Goal: Navigation & Orientation: Understand site structure

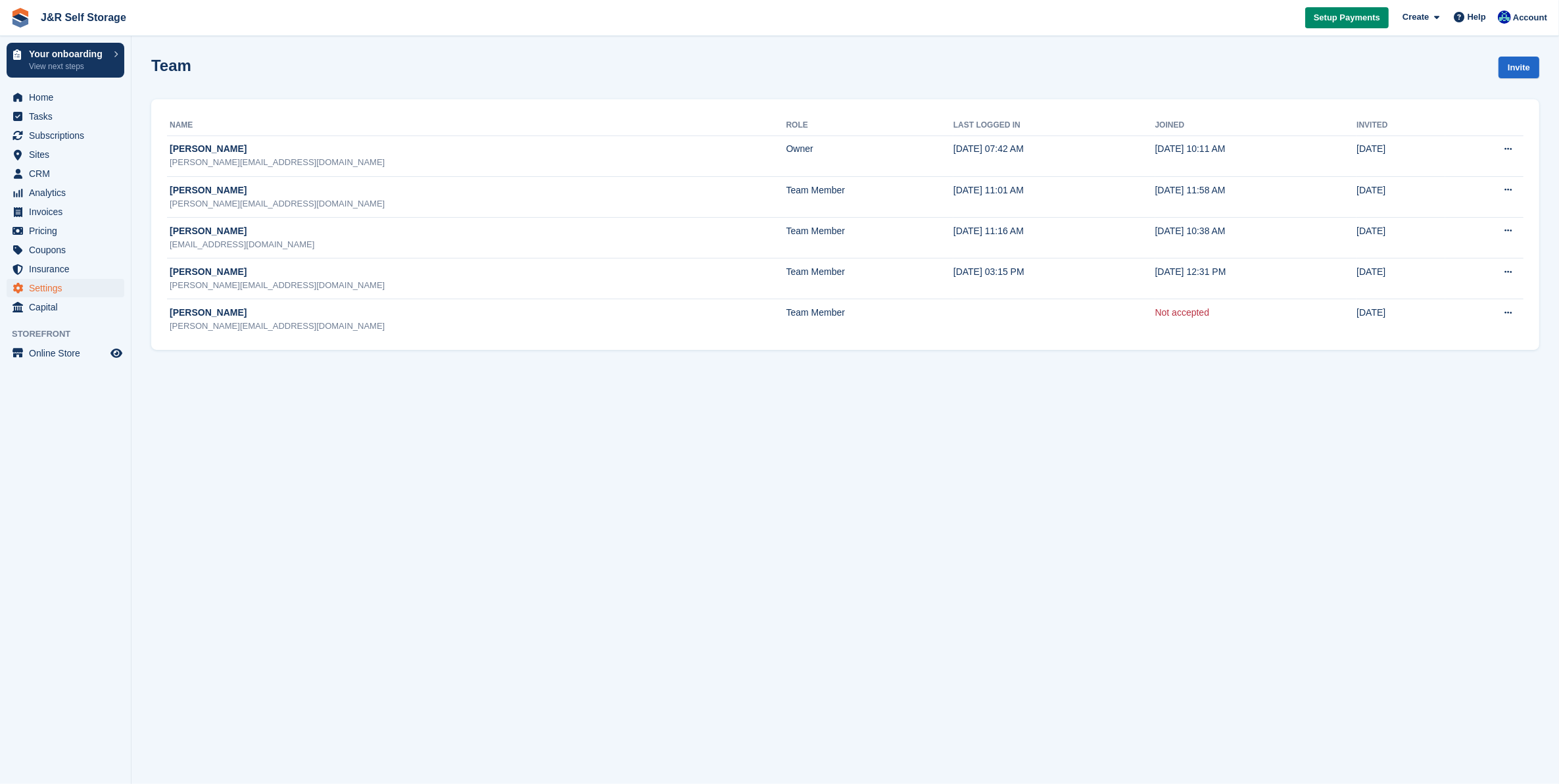
click at [1115, 501] on section "Team member successfully invited. Team Invite Name Role Last logged in Joined I…" at bounding box center [845, 392] width 1428 height 784
click at [1367, 20] on span "Setup Payments" at bounding box center [1347, 18] width 66 height 13
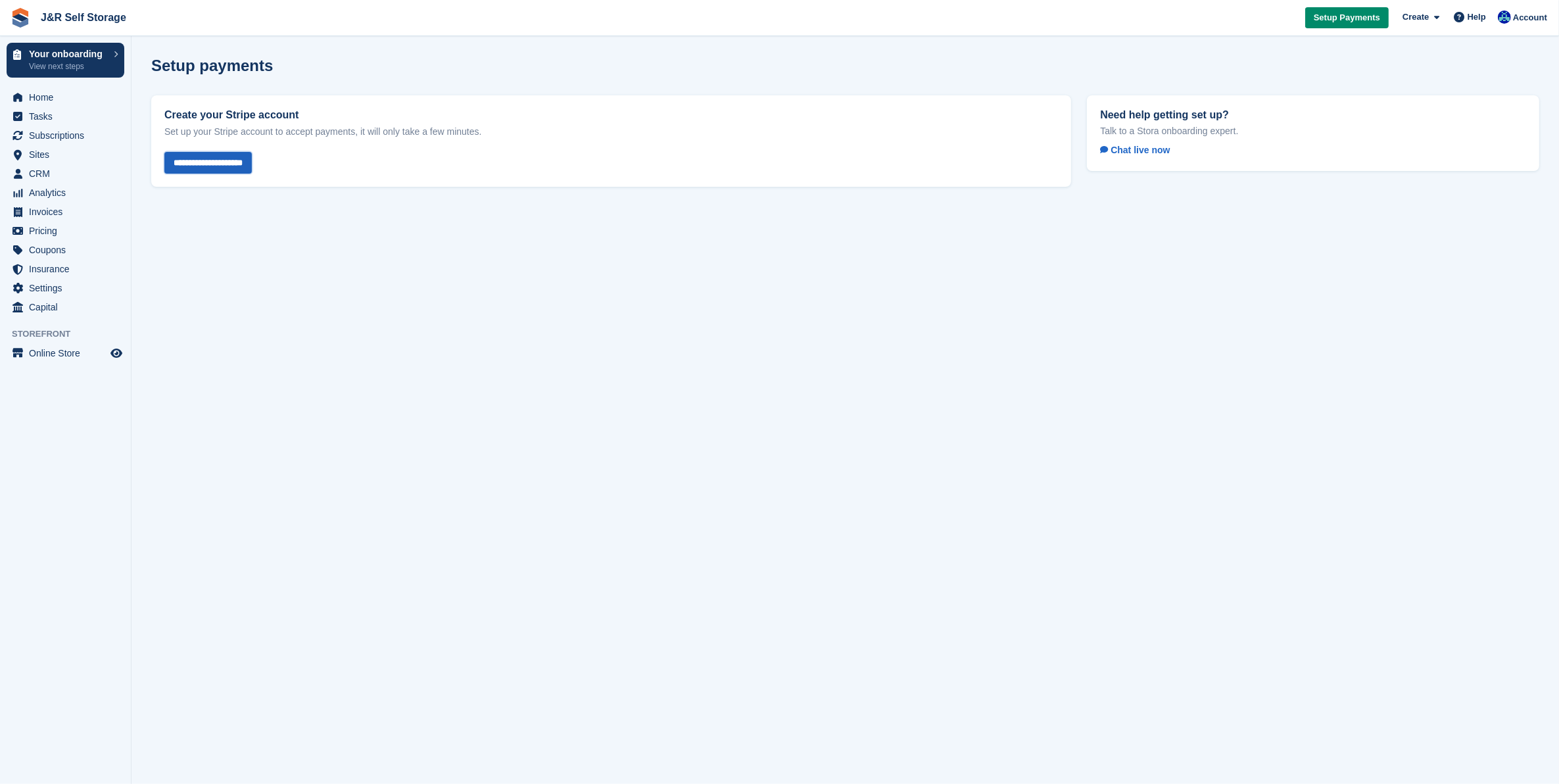
click at [219, 161] on input "**********" at bounding box center [208, 163] width 87 height 22
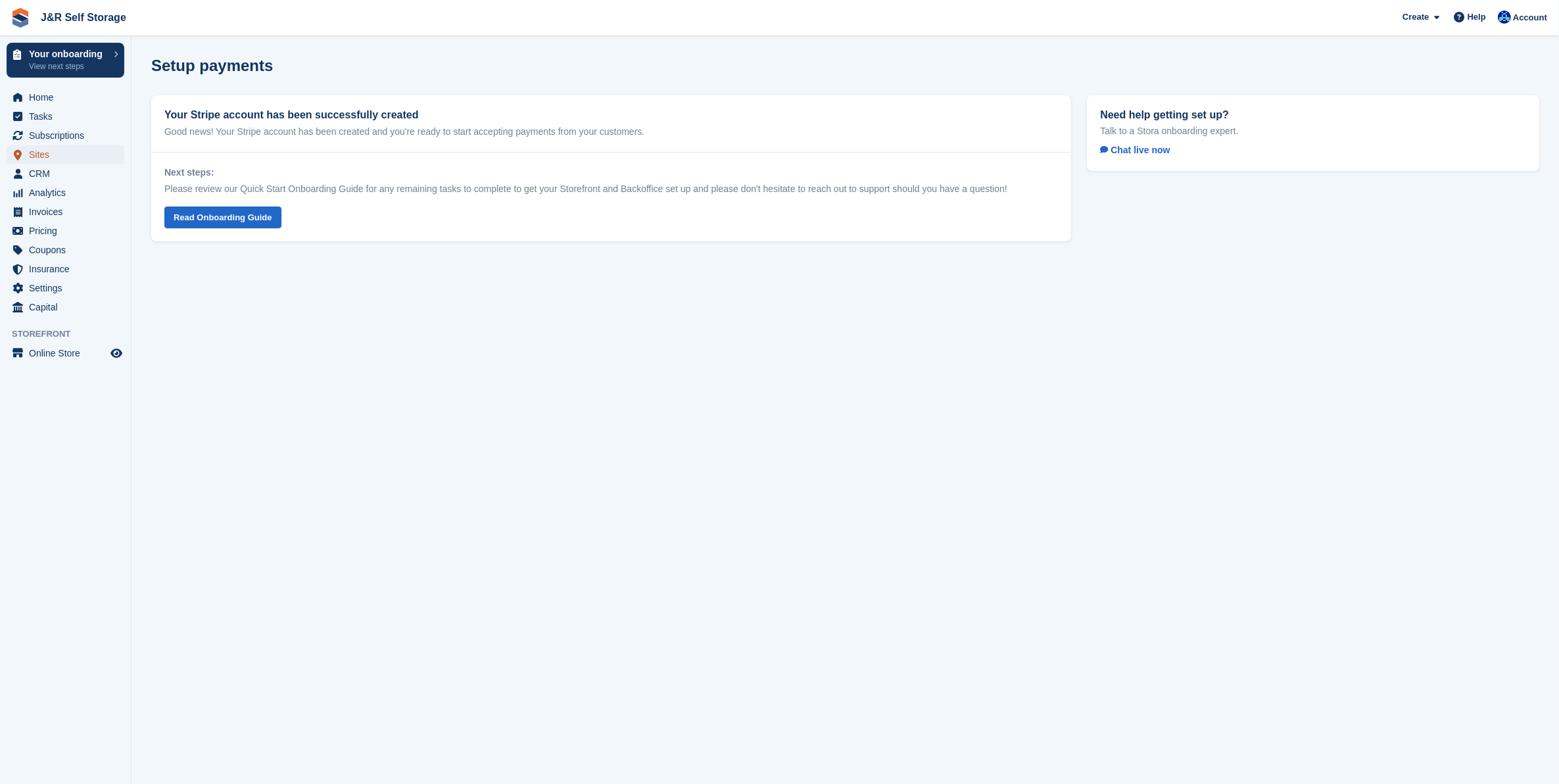
click at [35, 155] on span "Sites" at bounding box center [68, 154] width 79 height 18
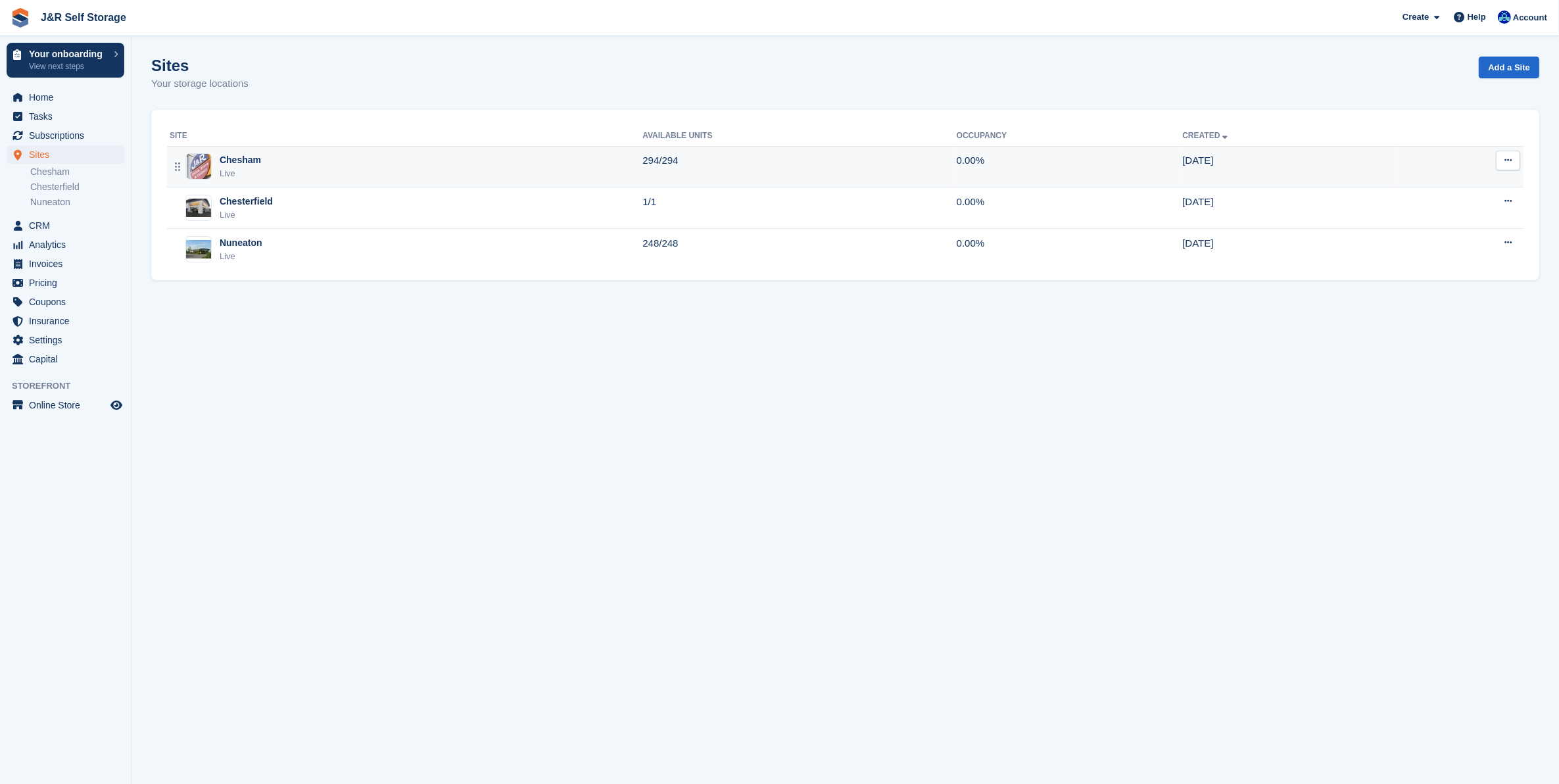
click at [248, 170] on div "Live" at bounding box center [240, 173] width 41 height 13
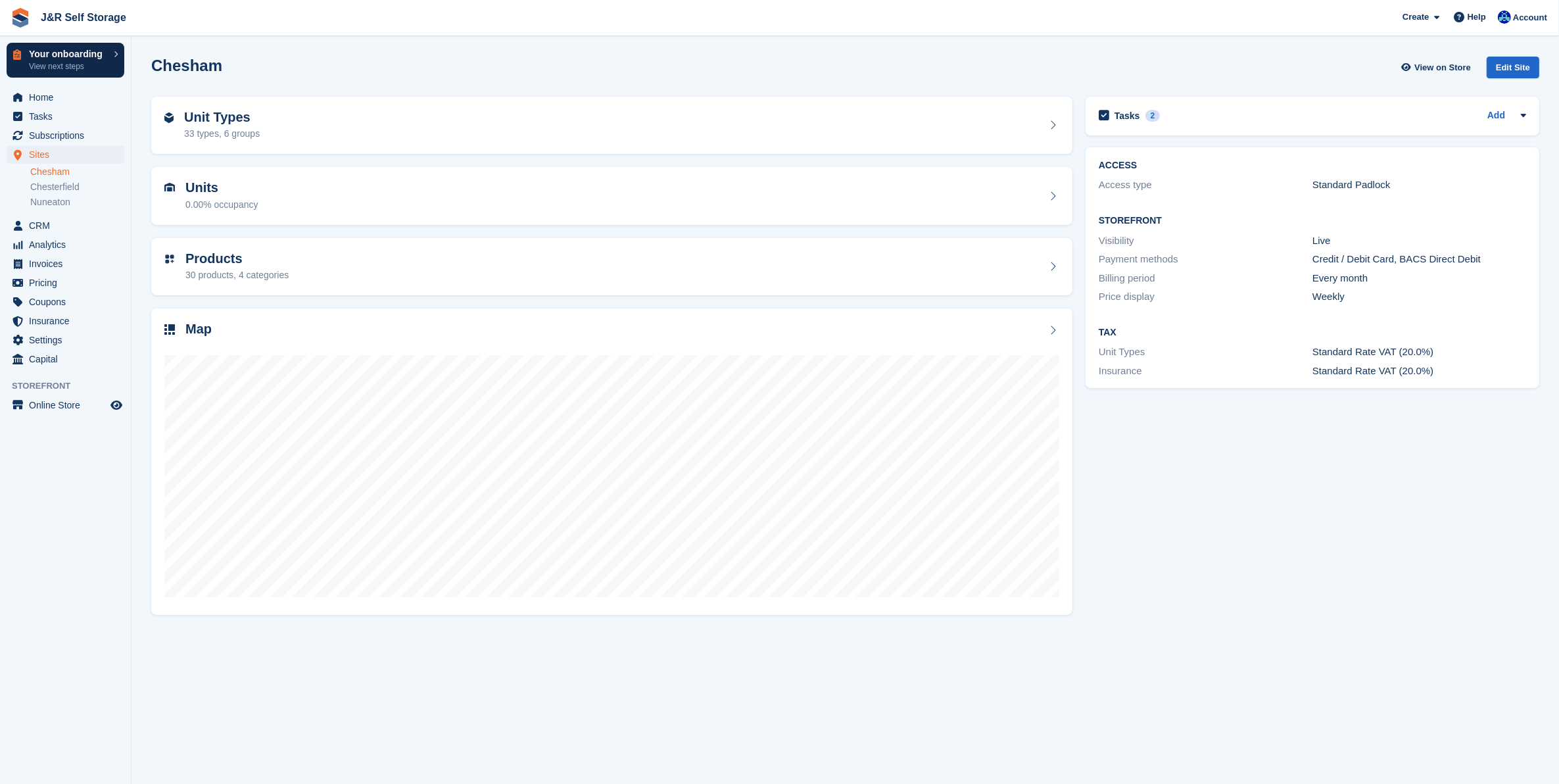
click at [56, 59] on p "Your onboarding" at bounding box center [68, 54] width 79 height 10
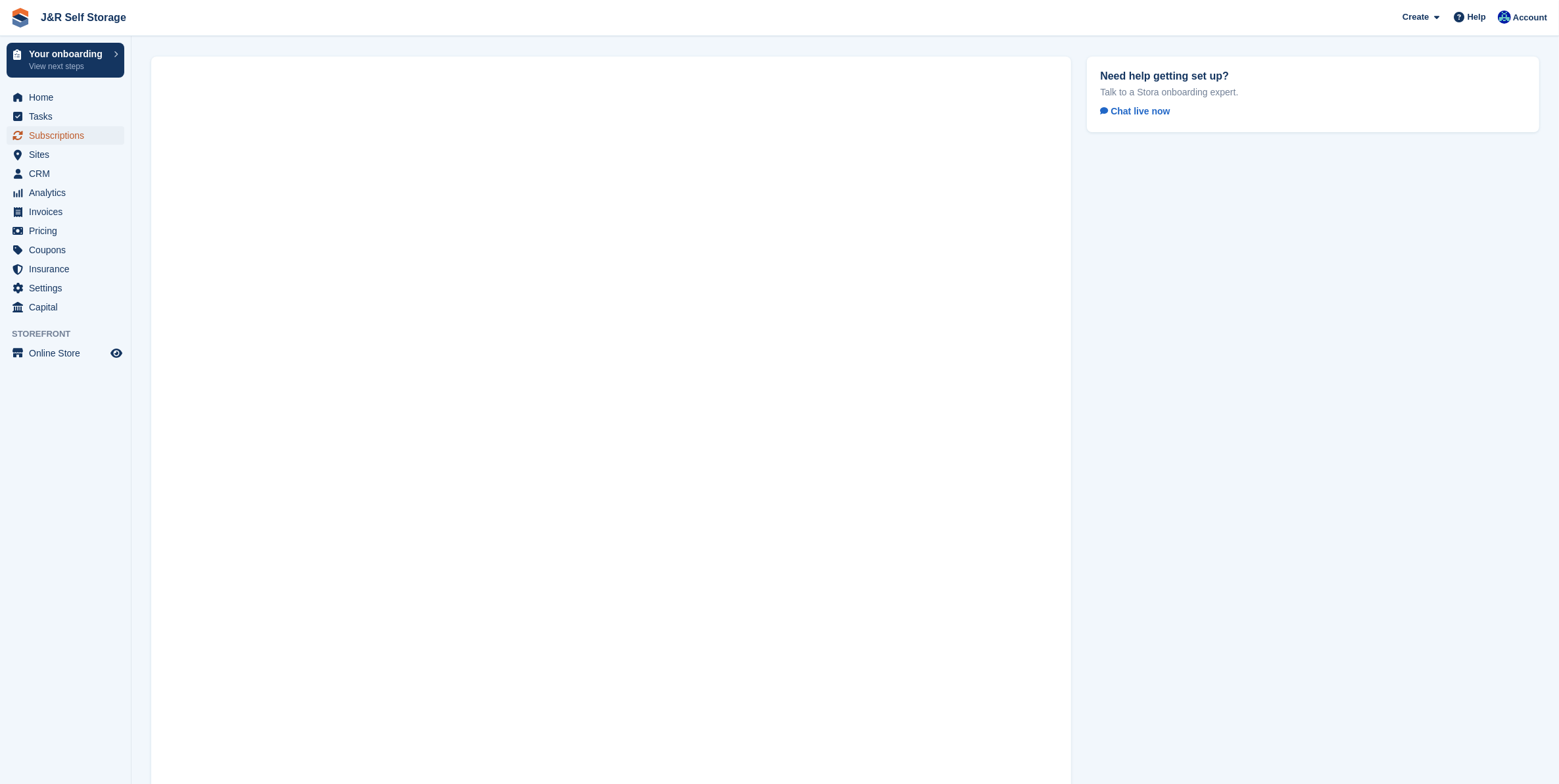
click at [41, 134] on span "Subscriptions" at bounding box center [68, 135] width 79 height 18
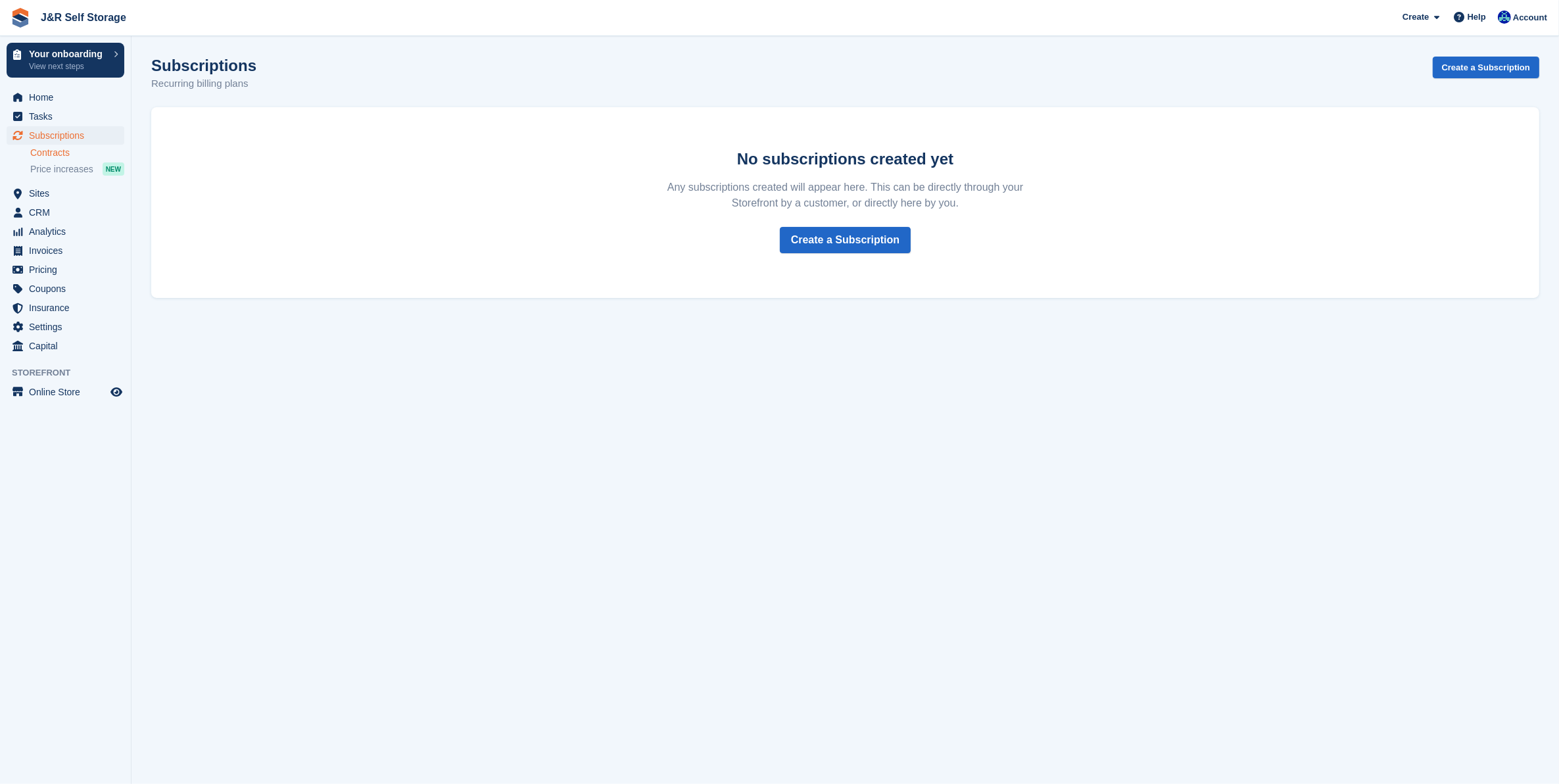
click at [40, 155] on link "Contracts" at bounding box center [77, 153] width 94 height 12
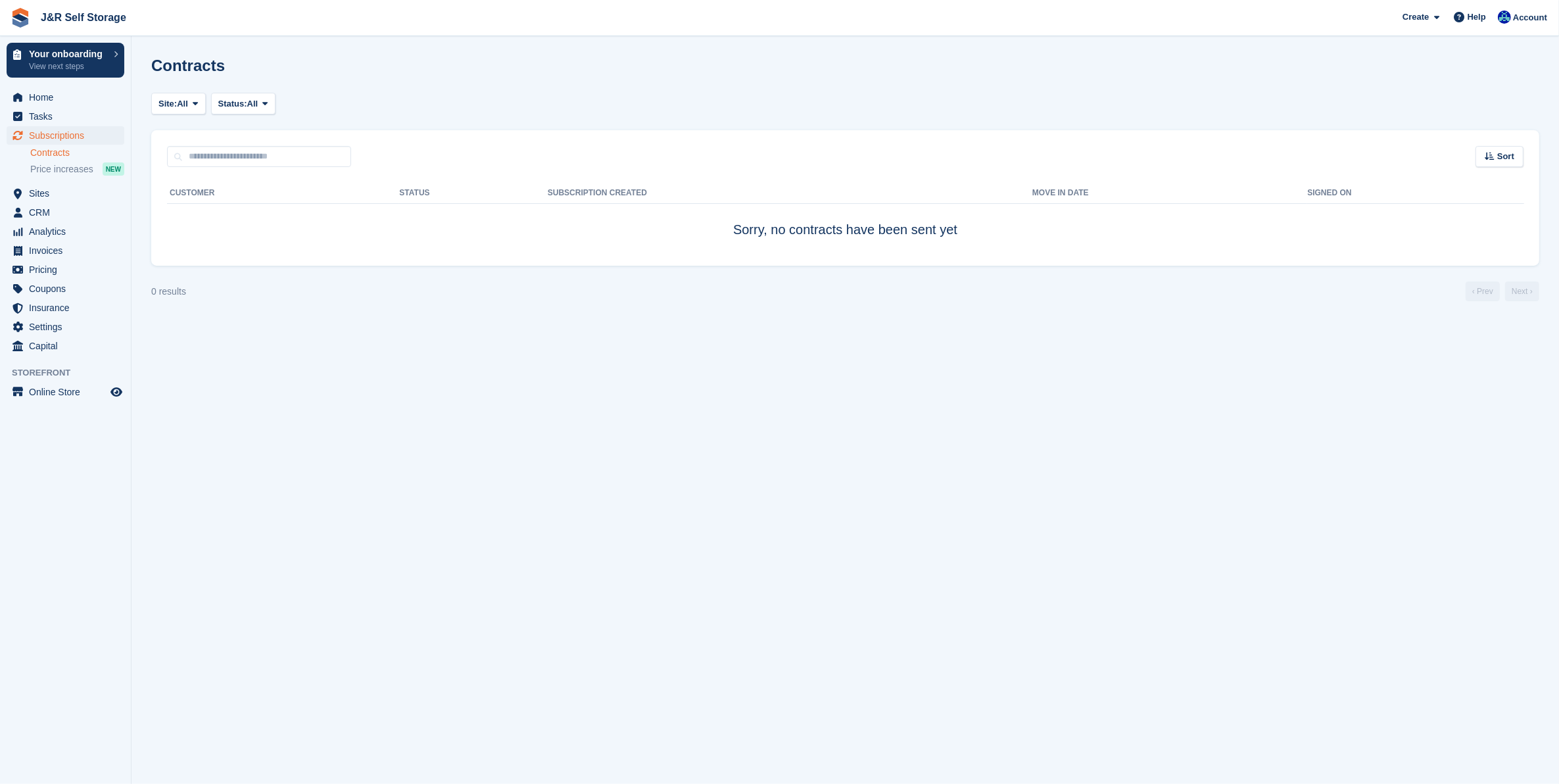
click at [41, 170] on span "Price increases" at bounding box center [62, 169] width 63 height 12
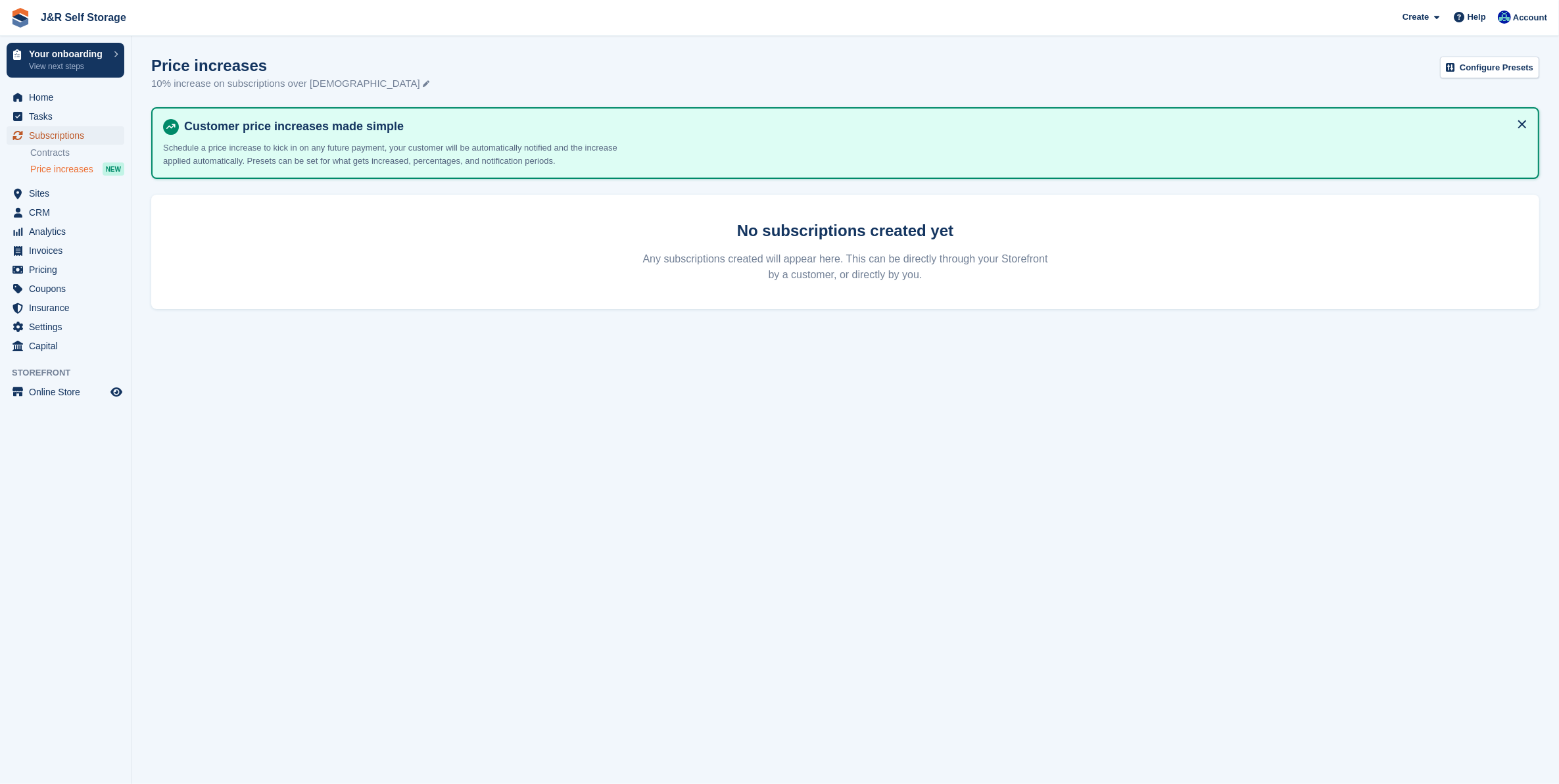
click at [40, 136] on span "Subscriptions" at bounding box center [68, 135] width 79 height 18
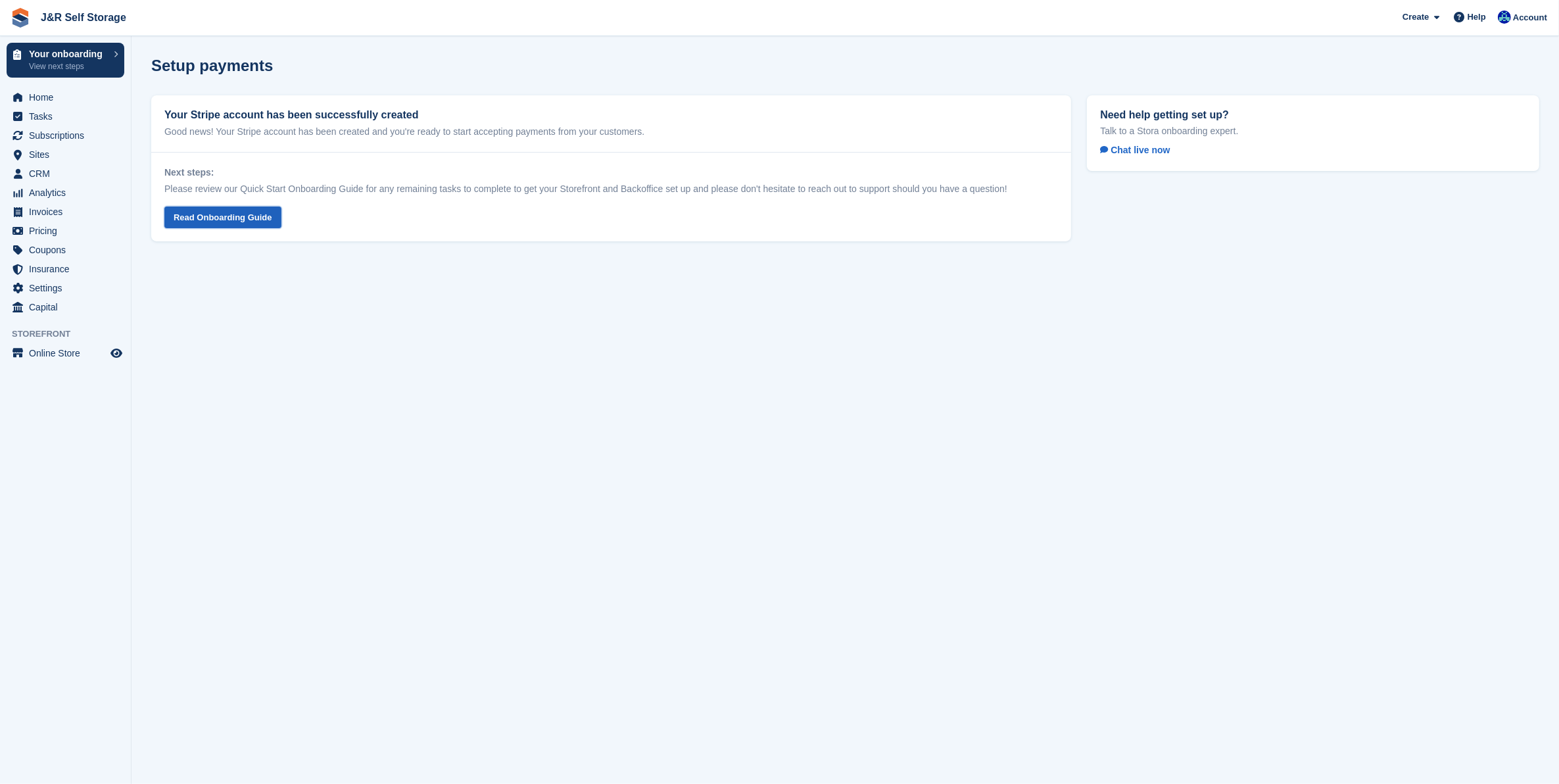
click at [219, 216] on link "Read Onboarding Guide" at bounding box center [223, 217] width 117 height 22
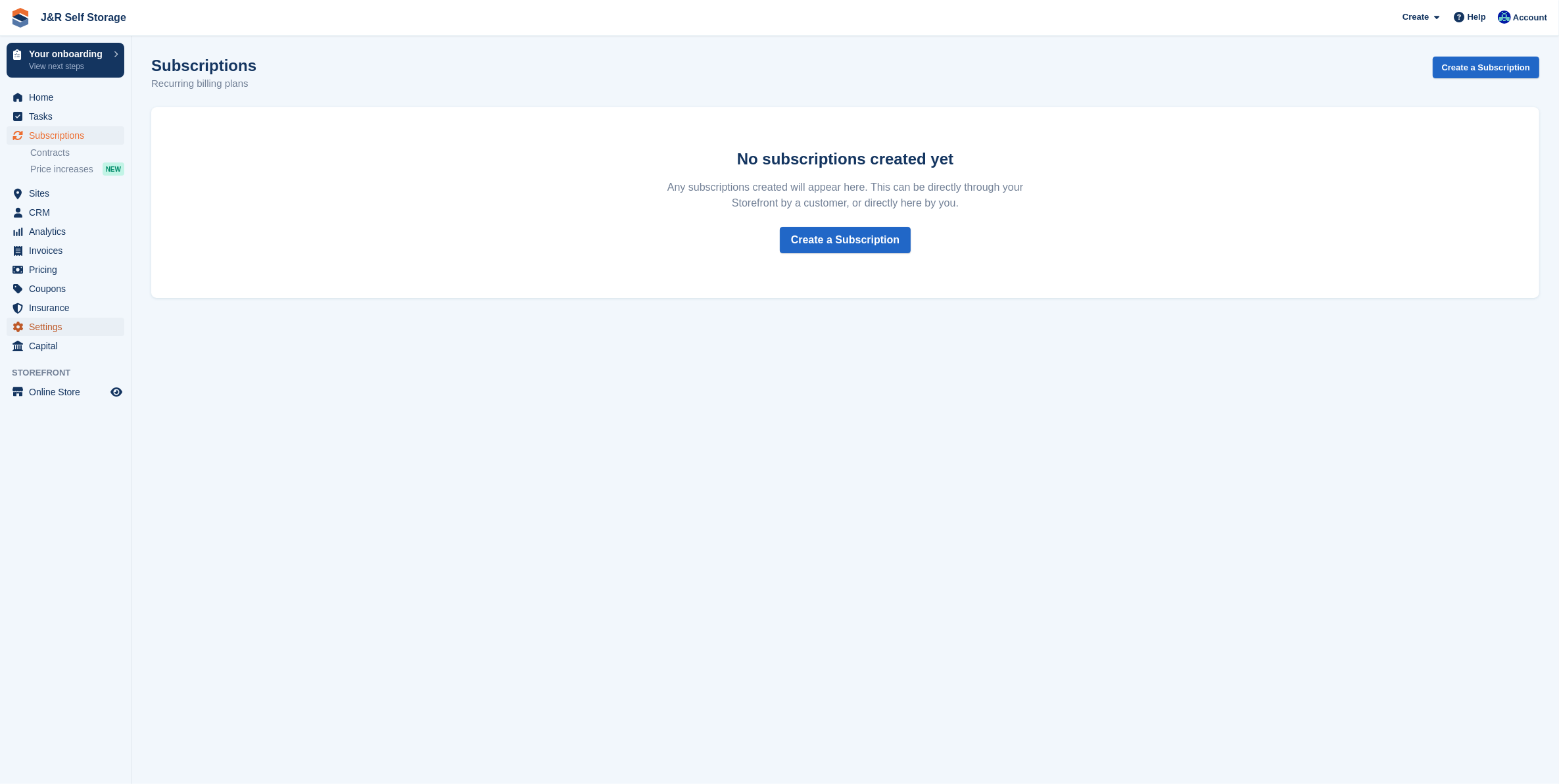
click at [35, 329] on span "Settings" at bounding box center [68, 327] width 79 height 18
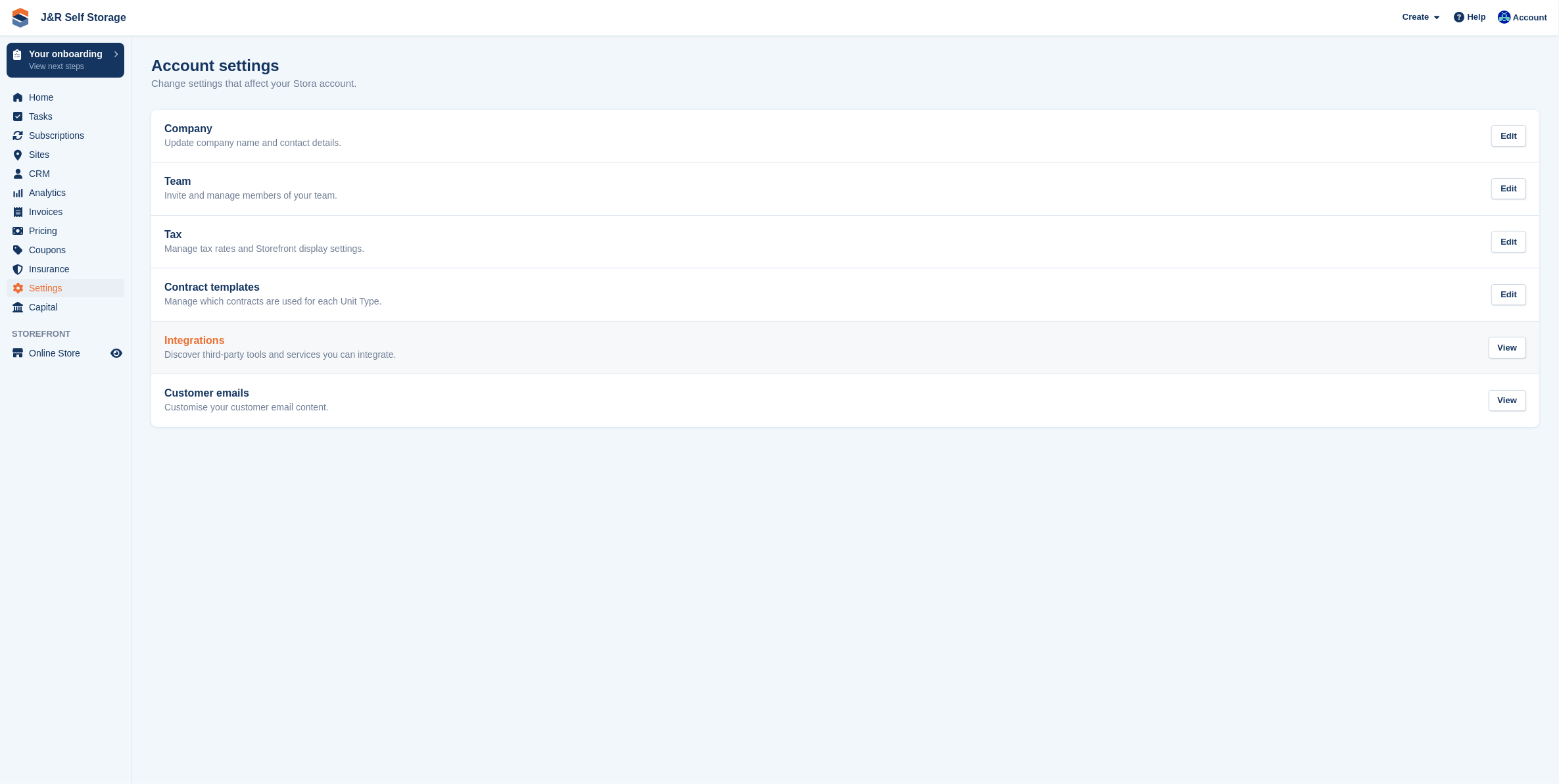
click at [211, 350] on p "Discover third-party tools and services you can integrate." at bounding box center [281, 355] width 232 height 12
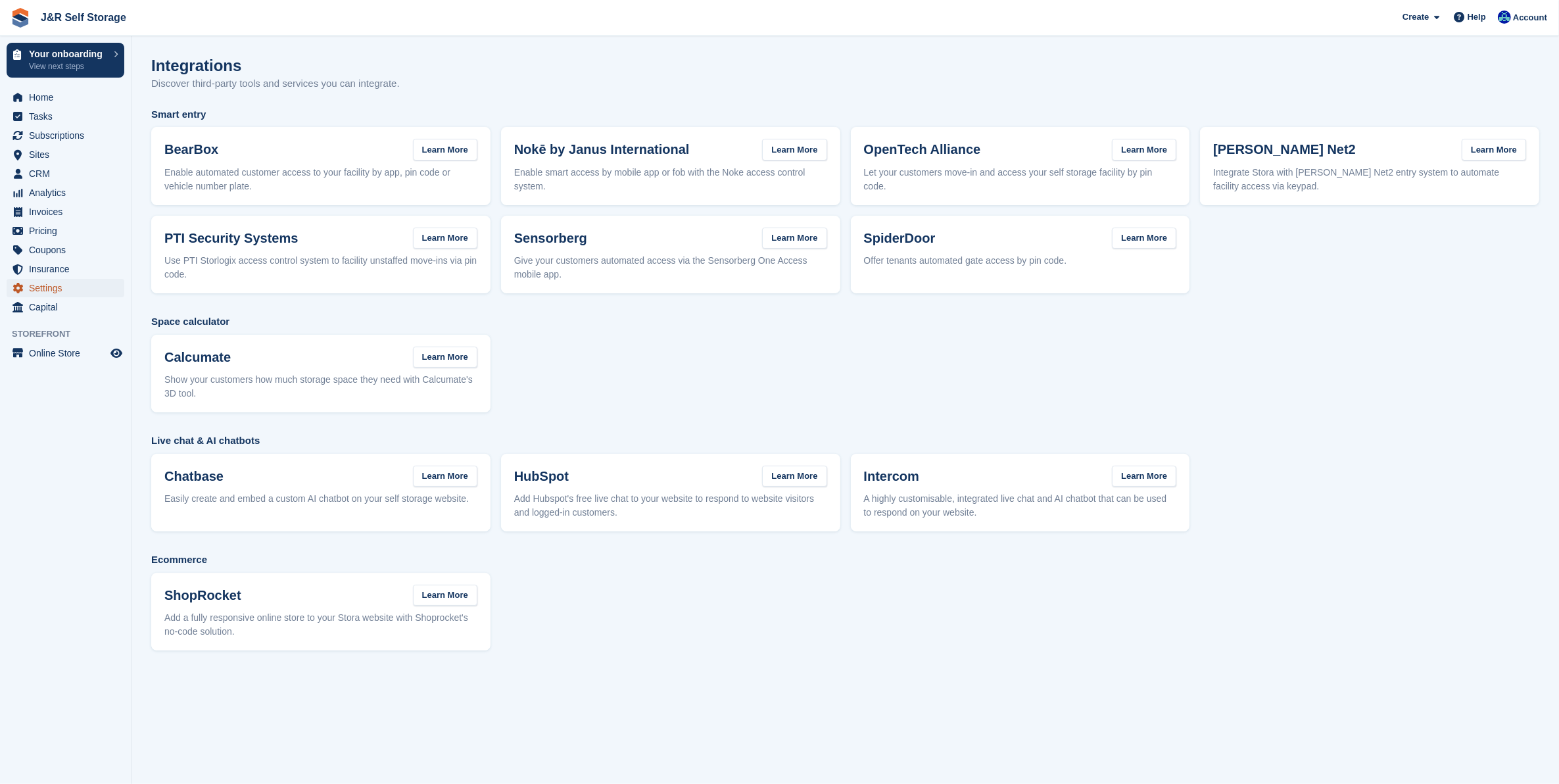
click at [46, 290] on span "Settings" at bounding box center [68, 288] width 79 height 18
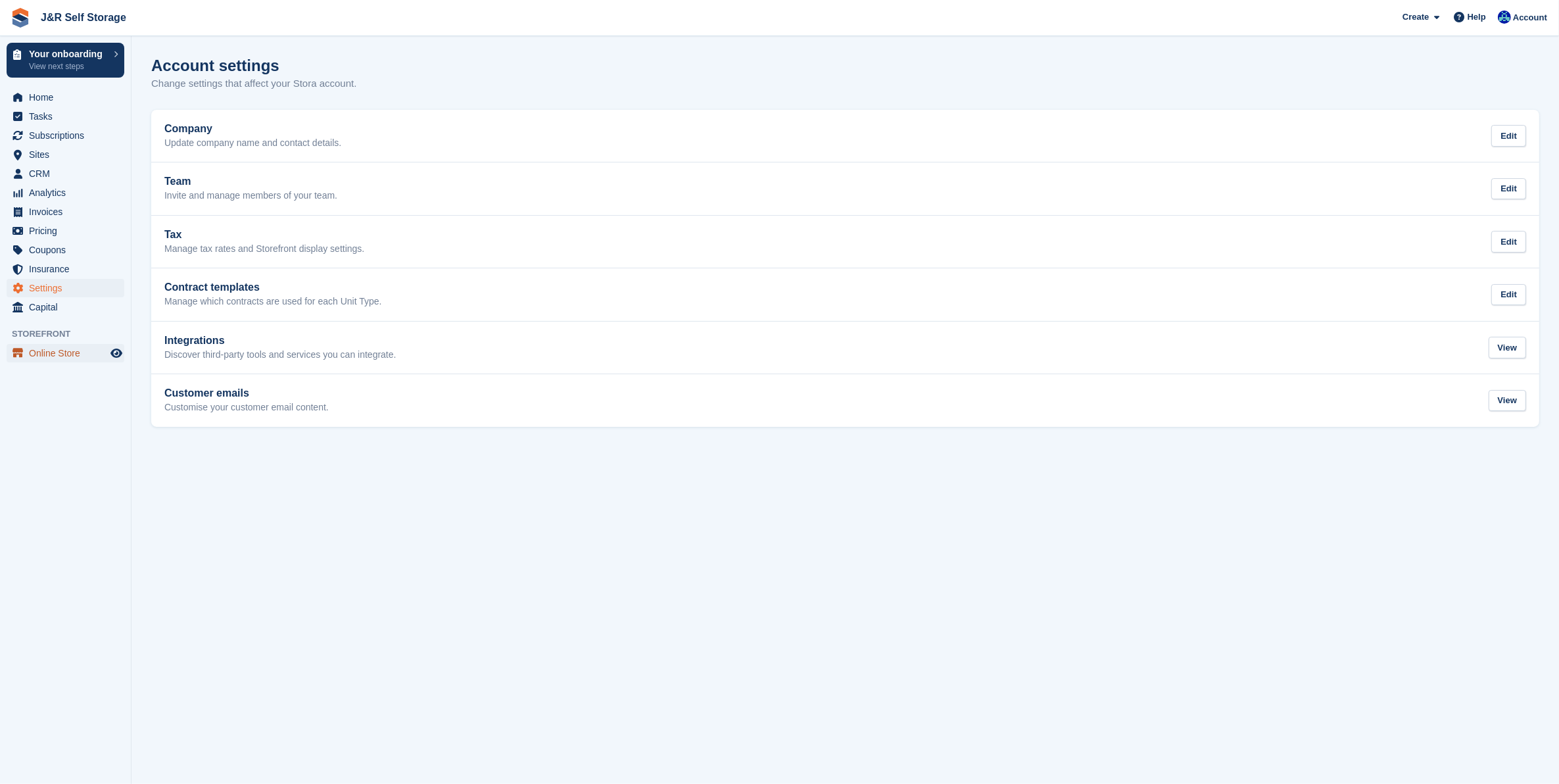
click at [44, 356] on span "Online Store" at bounding box center [68, 352] width 79 height 18
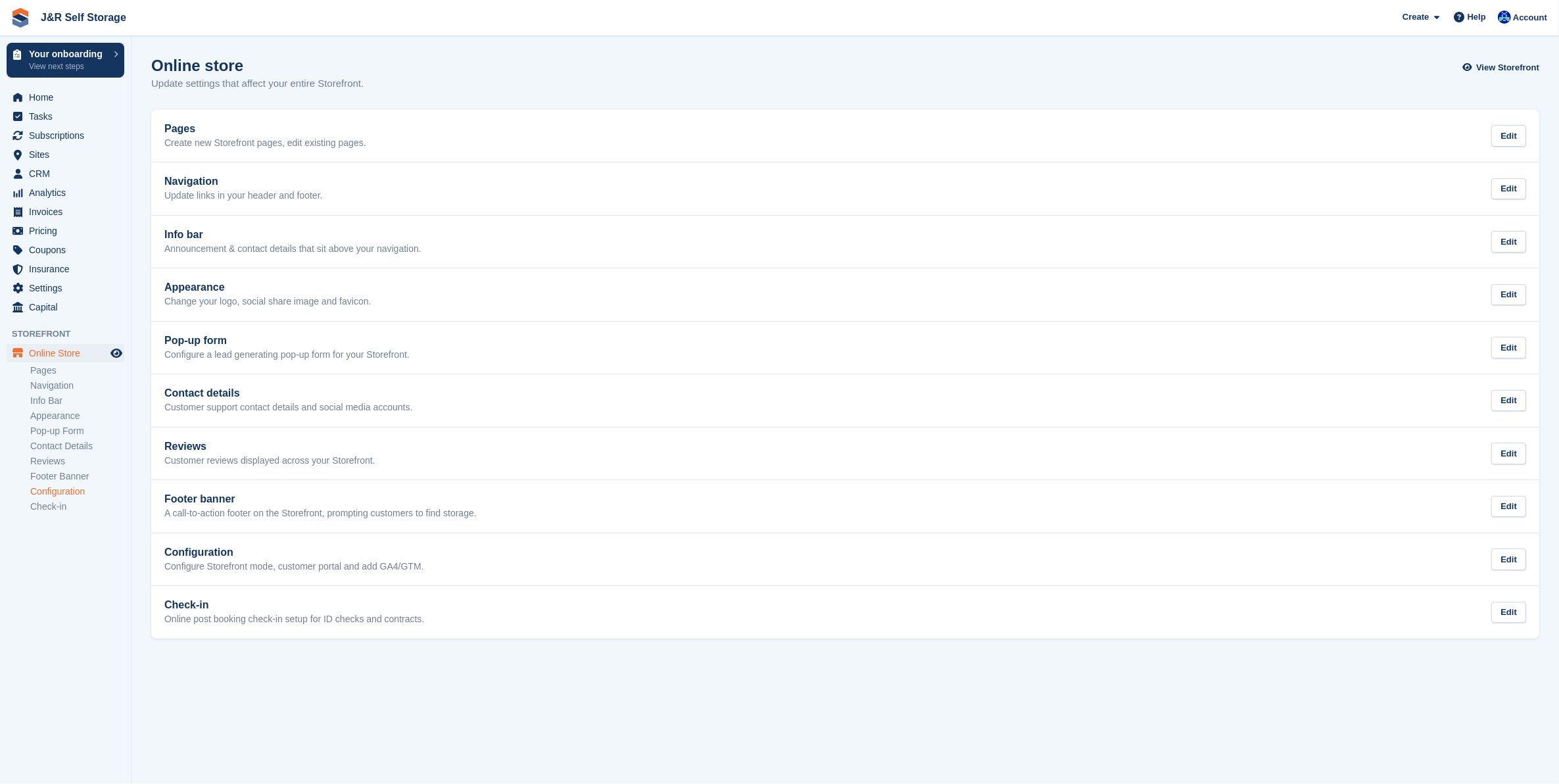
click at [43, 492] on link "Configuration" at bounding box center [77, 491] width 94 height 12
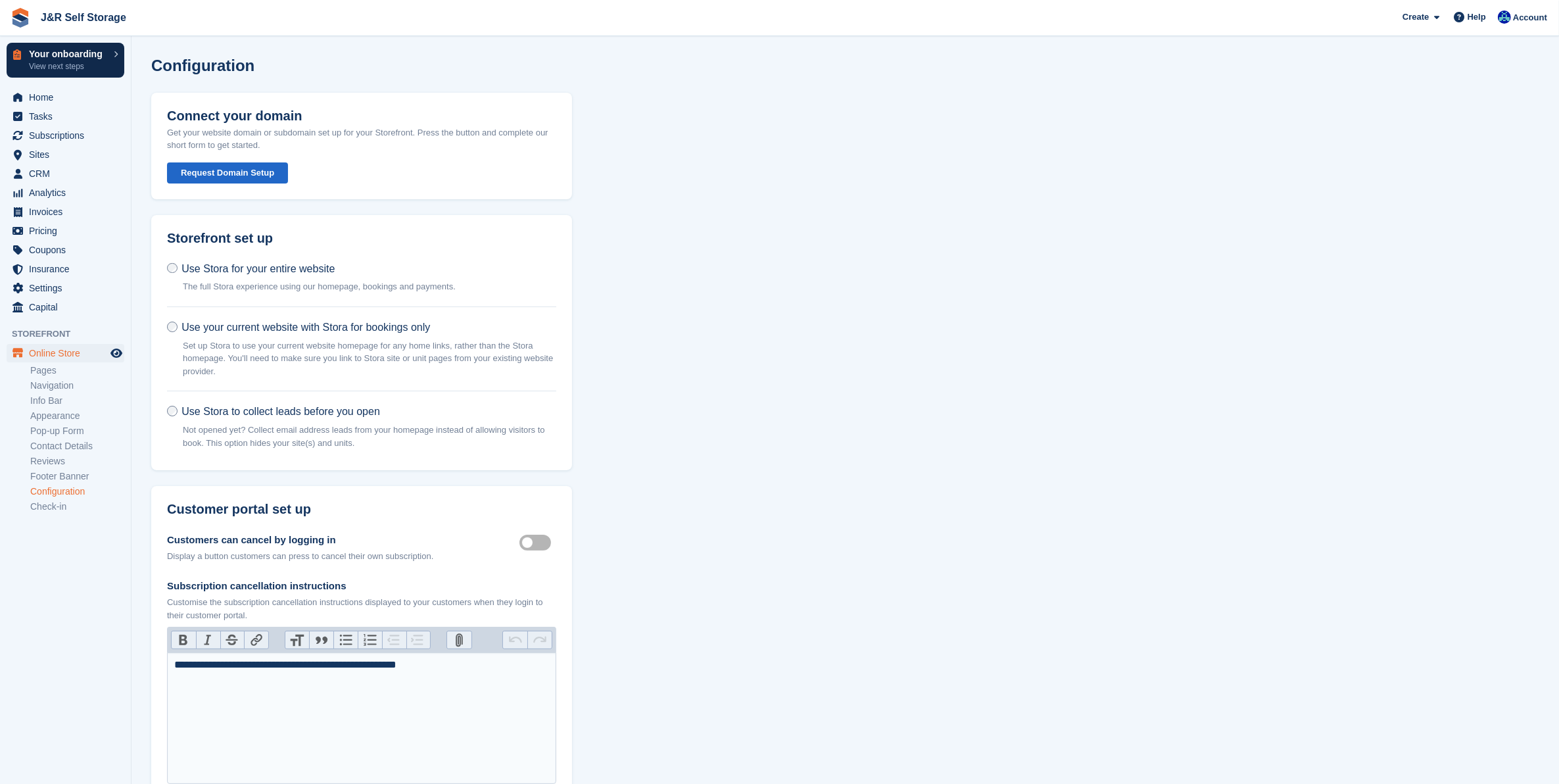
click at [62, 54] on p "Your onboarding" at bounding box center [68, 54] width 79 height 10
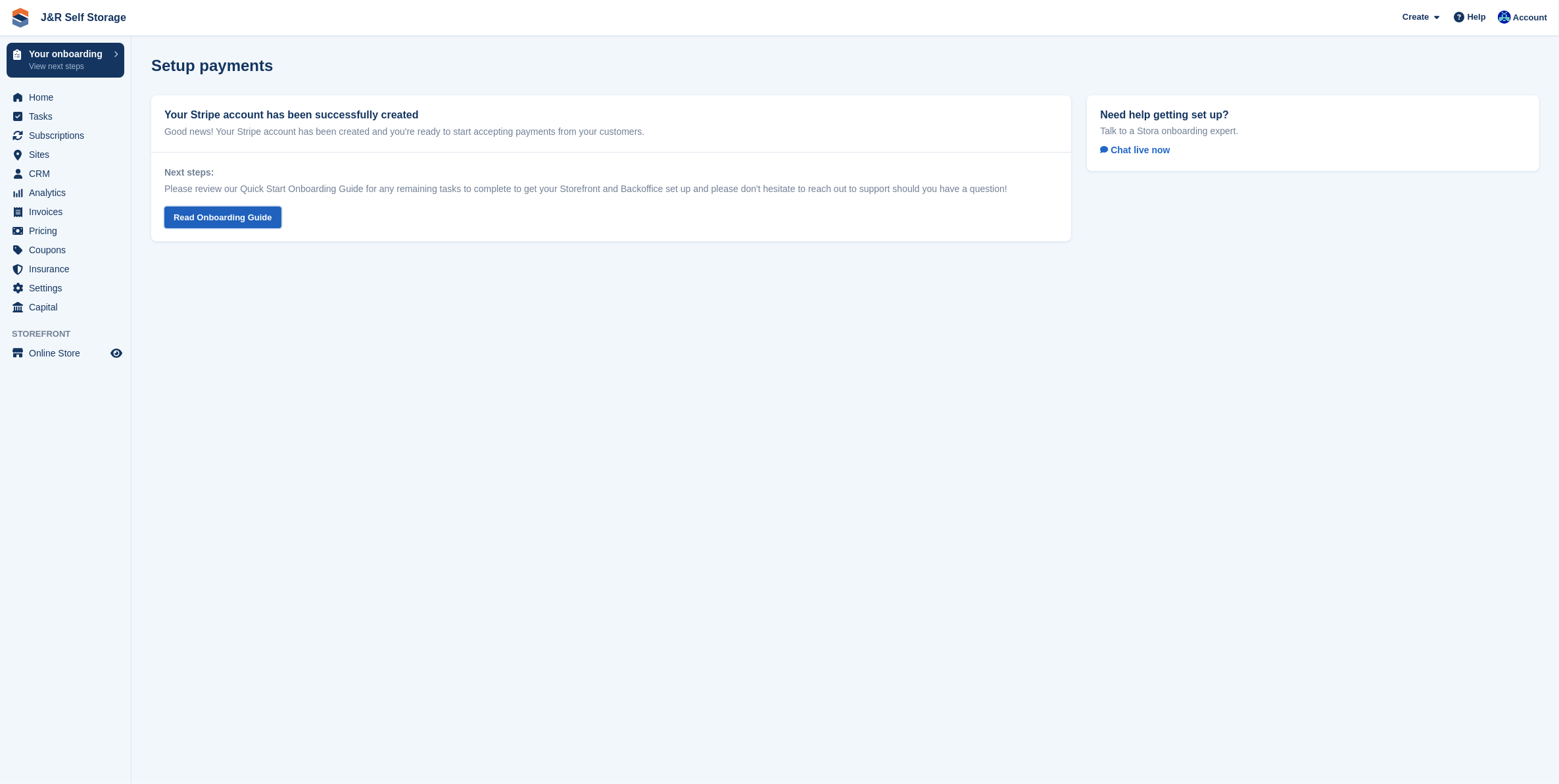
click at [220, 219] on link "Read Onboarding Guide" at bounding box center [223, 217] width 117 height 22
